Goal: Transaction & Acquisition: Book appointment/travel/reservation

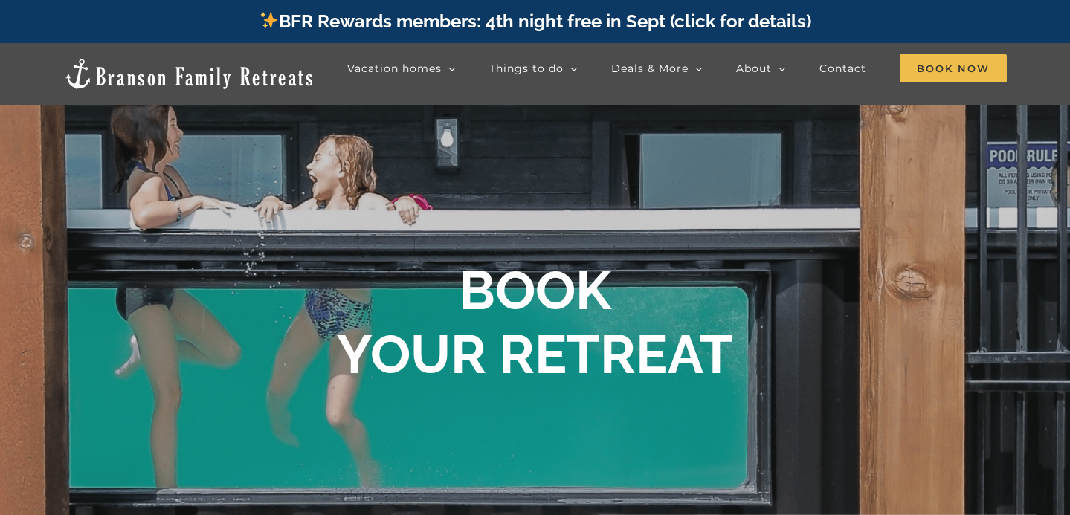
scroll to position [664, 0]
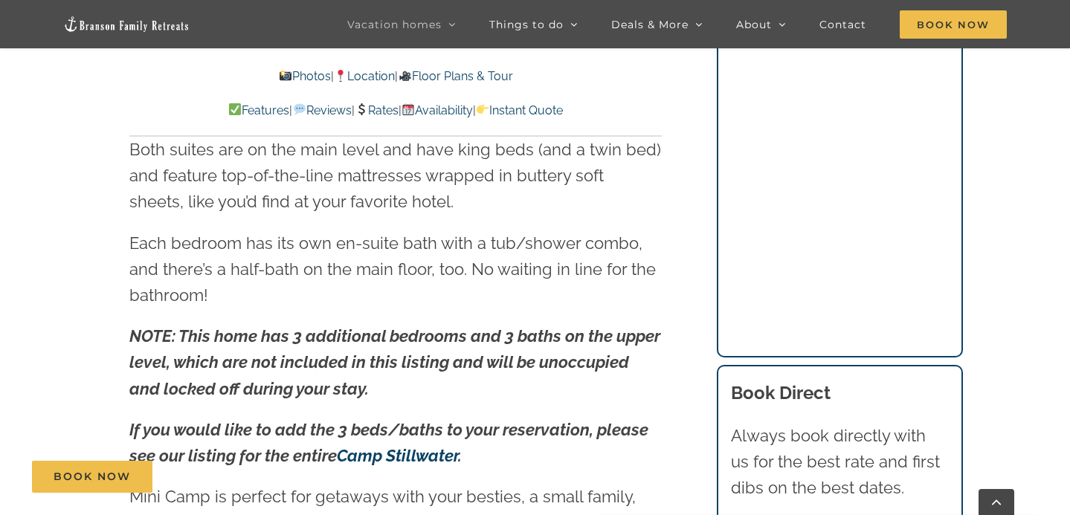
scroll to position [2020, 0]
